Goal: Task Accomplishment & Management: Complete application form

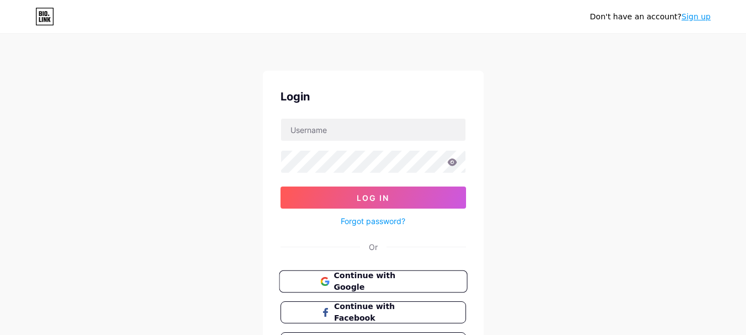
click at [326, 280] on icon at bounding box center [324, 281] width 9 height 9
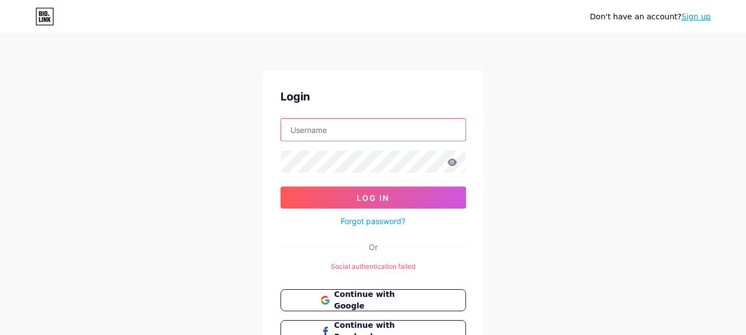
click at [363, 134] on input "text" at bounding box center [373, 130] width 184 height 22
type input "[EMAIL_ADDRESS][DOMAIN_NAME]"
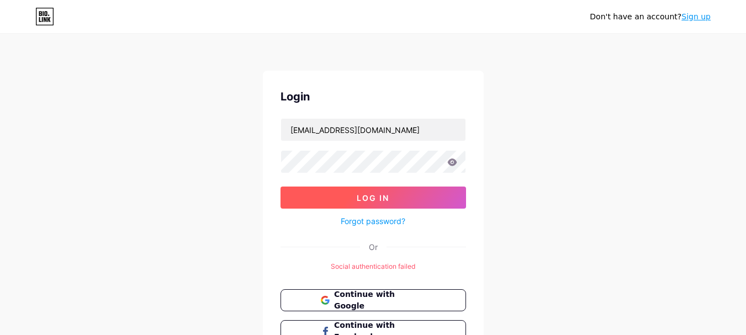
click at [329, 196] on button "Log In" at bounding box center [372, 198] width 185 height 22
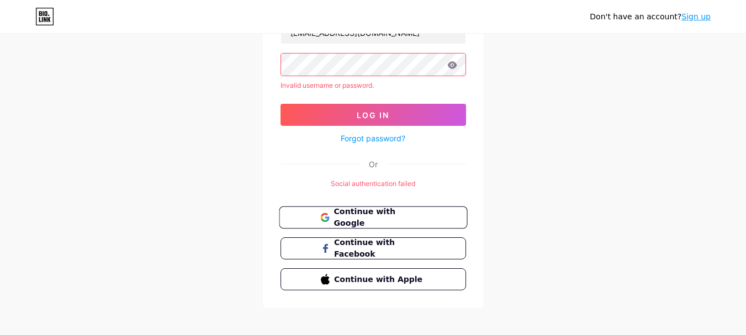
scroll to position [105, 0]
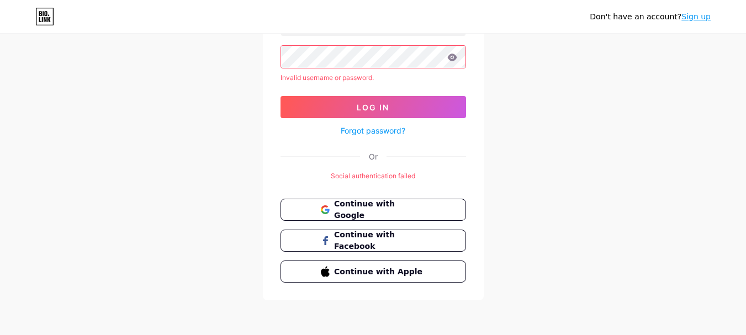
click at [698, 21] on link "Sign up" at bounding box center [695, 16] width 29 height 9
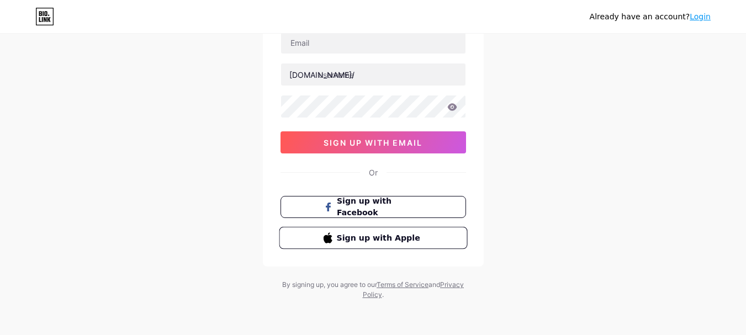
scroll to position [32, 0]
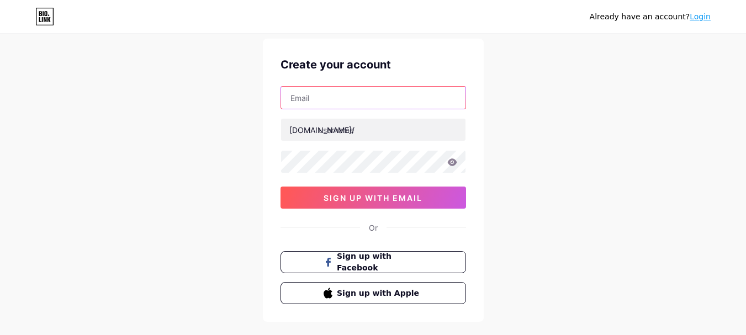
drag, startPoint x: 386, startPoint y: 231, endPoint x: 355, endPoint y: 102, distance: 132.8
click at [355, 102] on input "text" at bounding box center [373, 98] width 184 height 22
type input "jacksonseo8974@gmail.com"
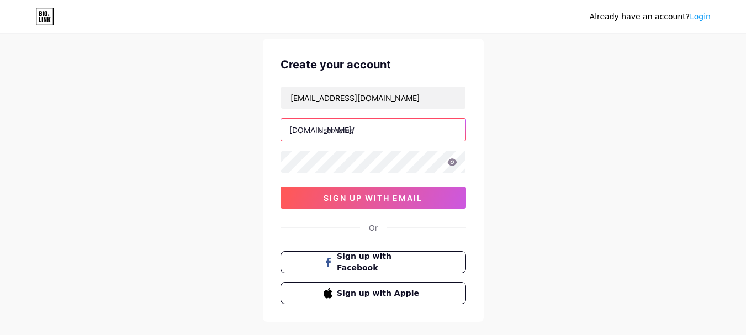
click at [353, 131] on input "text" at bounding box center [373, 130] width 184 height 22
type input "jws"
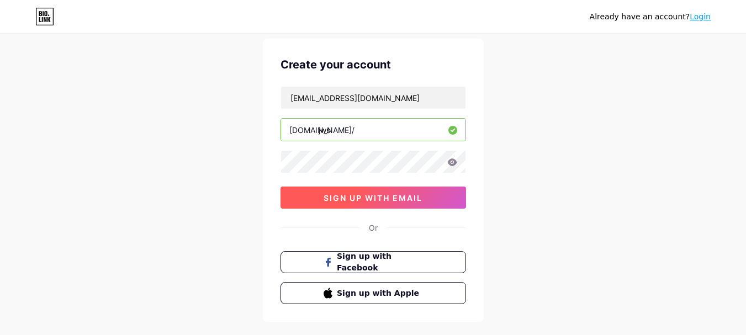
click at [348, 197] on span "sign up with email" at bounding box center [372, 197] width 99 height 9
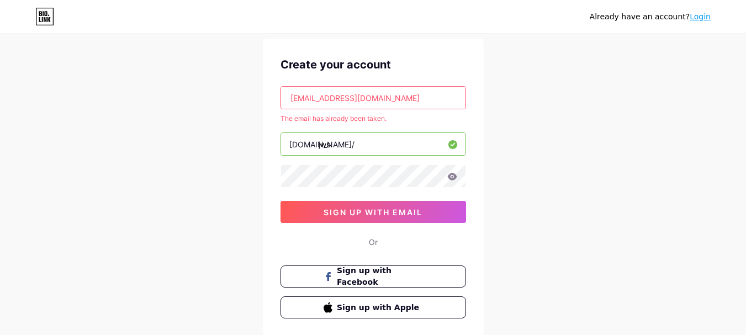
click at [703, 20] on link "Login" at bounding box center [699, 16] width 21 height 9
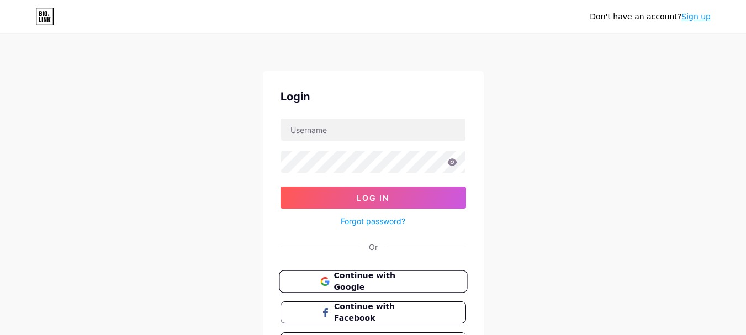
click at [348, 286] on span "Continue with Google" at bounding box center [379, 282] width 92 height 24
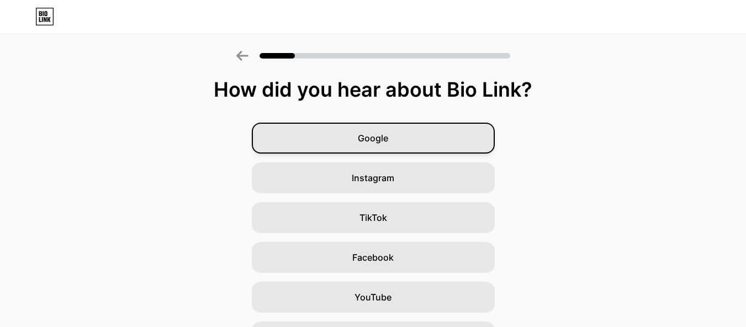
click at [377, 143] on span "Google" at bounding box center [373, 137] width 30 height 13
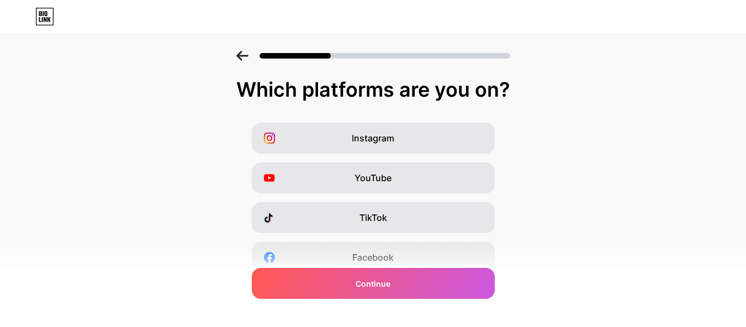
scroll to position [204, 0]
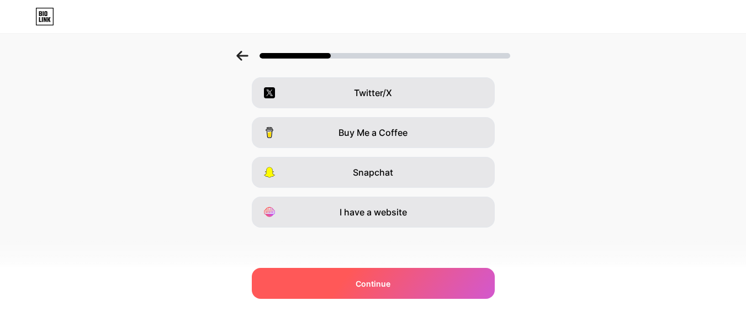
click at [377, 283] on span "Continue" at bounding box center [372, 284] width 35 height 12
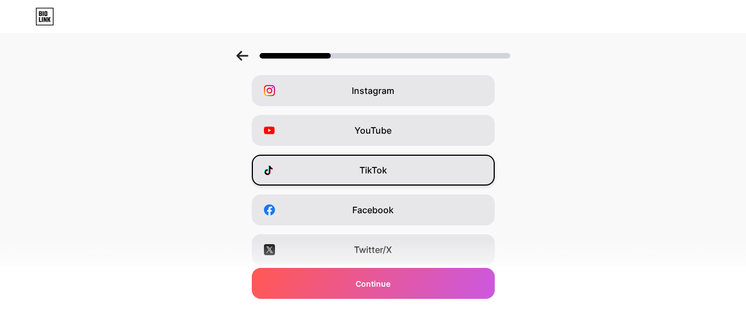
scroll to position [0, 0]
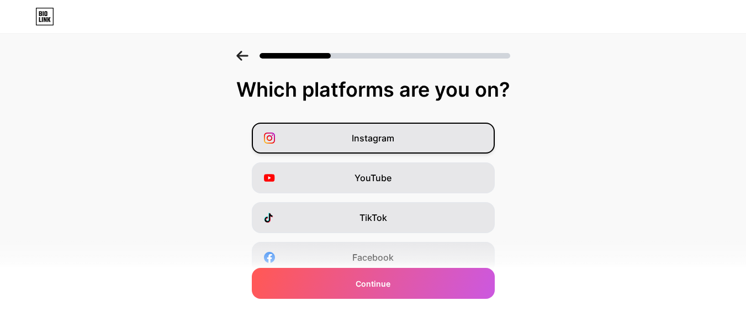
click at [380, 139] on span "Instagram" at bounding box center [373, 137] width 42 height 13
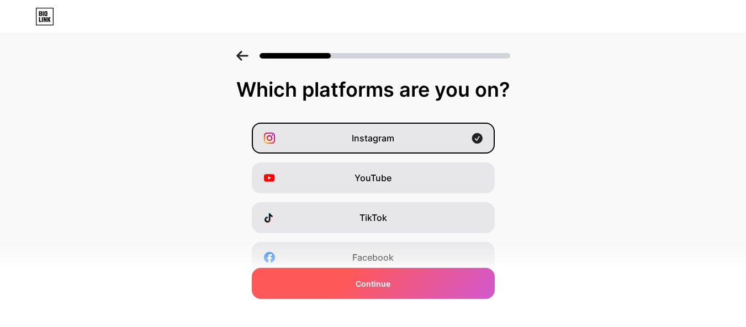
click at [375, 288] on span "Continue" at bounding box center [372, 284] width 35 height 12
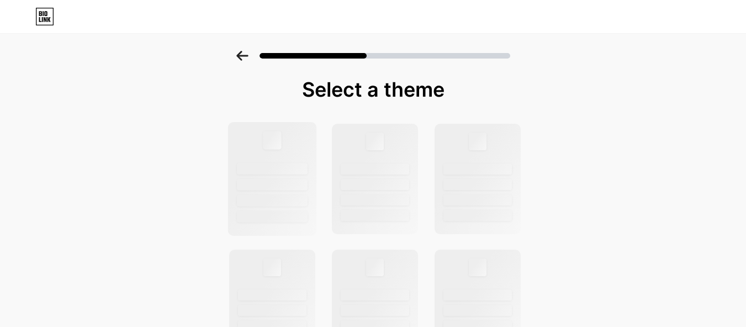
click at [293, 166] on div at bounding box center [272, 169] width 71 height 12
drag, startPoint x: 281, startPoint y: 179, endPoint x: 262, endPoint y: 21, distance: 159.6
click at [286, 172] on div at bounding box center [272, 179] width 86 height 110
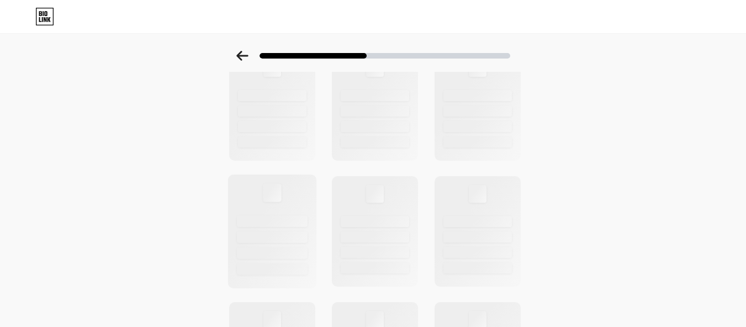
scroll to position [221, 0]
